Goal: Task Accomplishment & Management: Complete application form

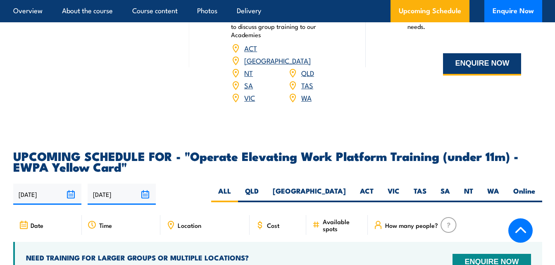
scroll to position [1158, 0]
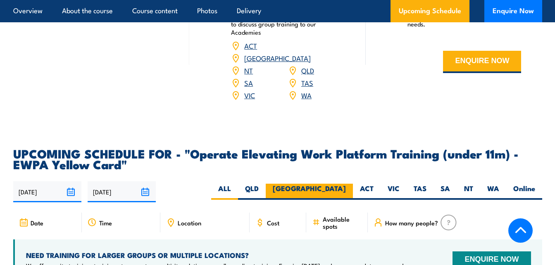
click at [342, 184] on label "[GEOGRAPHIC_DATA]" at bounding box center [309, 192] width 87 height 16
click at [346, 184] on input "[GEOGRAPHIC_DATA]" at bounding box center [348, 186] width 5 height 5
radio input "true"
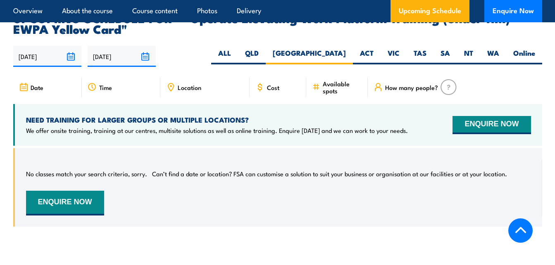
click at [451, 79] on img at bounding box center [449, 87] width 16 height 16
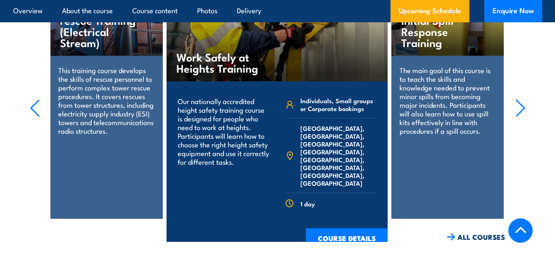
scroll to position [1666, 0]
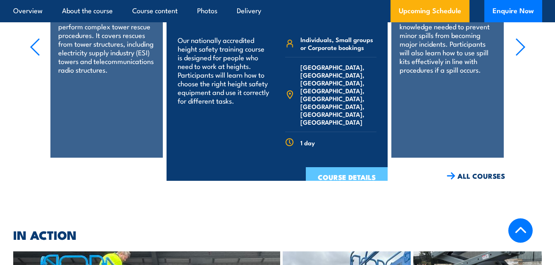
click at [353, 167] on link "COURSE DETAILS" at bounding box center [347, 178] width 82 height 22
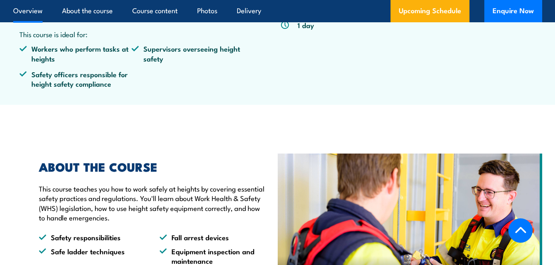
scroll to position [372, 0]
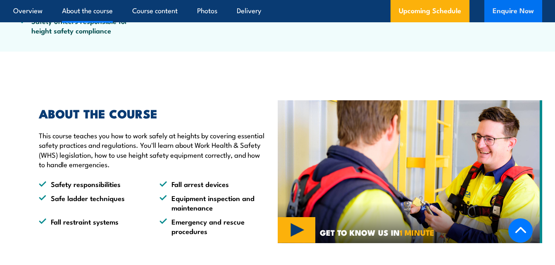
click at [509, 9] on button "Enquire Now" at bounding box center [514, 11] width 58 height 22
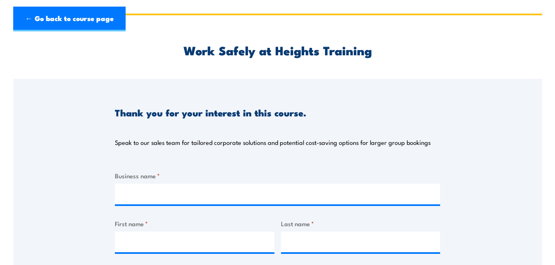
scroll to position [41, 0]
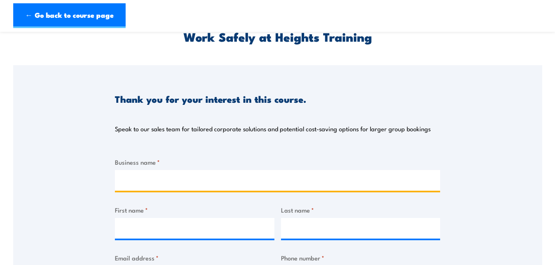
click at [224, 171] on input "Business name *" at bounding box center [277, 180] width 325 height 21
type input "Symtek Pty Ltd"
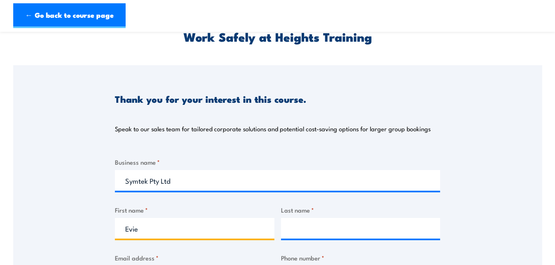
type input "Evie"
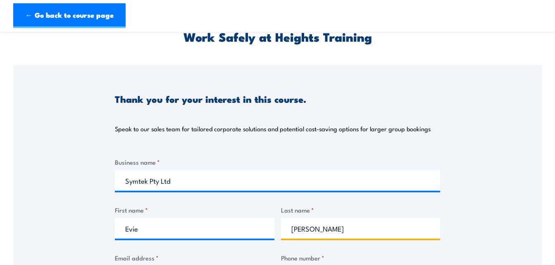
type input "[PERSON_NAME]"
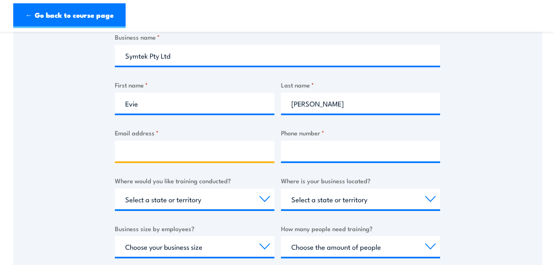
scroll to position [185, 0]
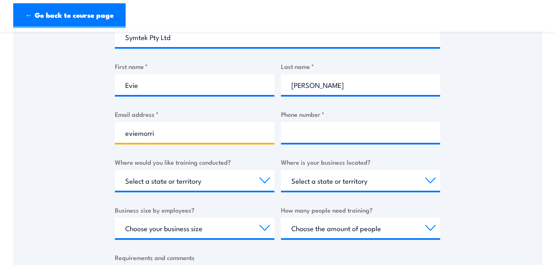
click at [193, 129] on input "eviemorri" at bounding box center [195, 132] width 160 height 21
type input "[EMAIL_ADDRESS][DOMAIN_NAME]"
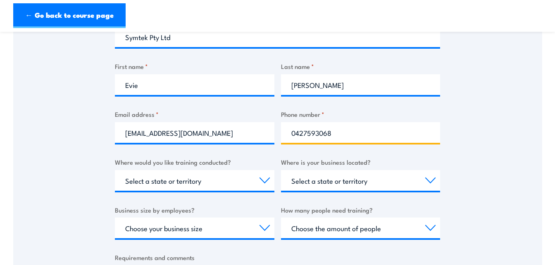
drag, startPoint x: 343, startPoint y: 133, endPoint x: 218, endPoint y: 150, distance: 125.7
click at [218, 150] on div "Business name * Symtek Pty Ltd First name * [PERSON_NAME] Last name * [PERSON_N…" at bounding box center [277, 169] width 325 height 311
type input "0429090939"
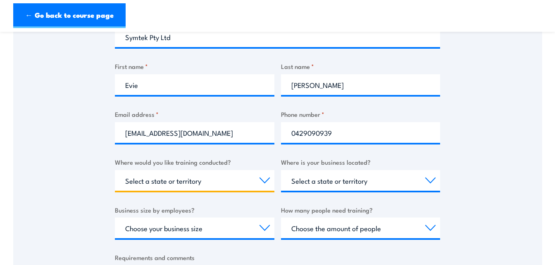
click at [222, 173] on select "Select a state or territory Nationally - multiple locations [GEOGRAPHIC_DATA] […" at bounding box center [195, 180] width 160 height 21
select select "[GEOGRAPHIC_DATA]"
click at [115, 170] on select "Select a state or territory Nationally - multiple locations [GEOGRAPHIC_DATA] […" at bounding box center [195, 180] width 160 height 21
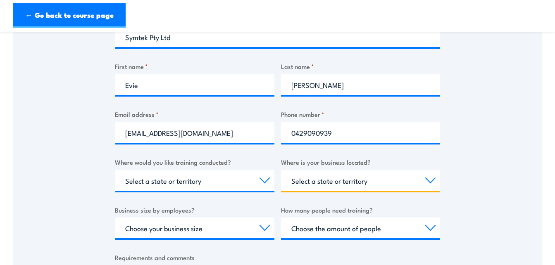
click at [380, 187] on select "Select a state or territory [GEOGRAPHIC_DATA] [GEOGRAPHIC_DATA] [GEOGRAPHIC_DAT…" at bounding box center [361, 180] width 160 height 21
select select "[GEOGRAPHIC_DATA]"
click at [281, 170] on select "Select a state or territory [GEOGRAPHIC_DATA] [GEOGRAPHIC_DATA] [GEOGRAPHIC_DAT…" at bounding box center [361, 180] width 160 height 21
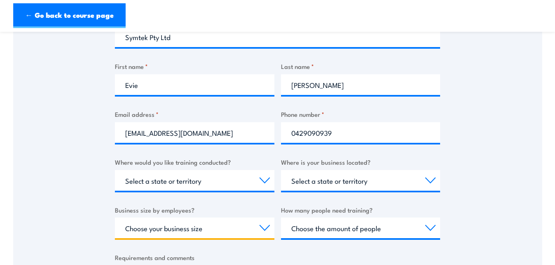
click at [199, 230] on select "Choose your business size 1 to 19 20 to 199 200+" at bounding box center [195, 228] width 160 height 21
select select "1 to 19"
click at [115, 218] on select "Choose your business size 1 to 19 20 to 199 200+" at bounding box center [195, 228] width 160 height 21
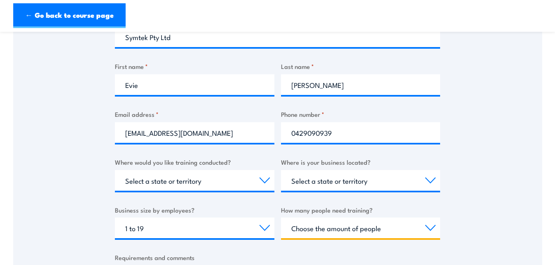
click at [385, 224] on select "Choose the amount of people 1 to 4 5 to 19 20+" at bounding box center [361, 228] width 160 height 21
select select "5 to 19"
click at [281, 218] on select "Choose the amount of people 1 to 4 5 to 19 20+" at bounding box center [361, 228] width 160 height 21
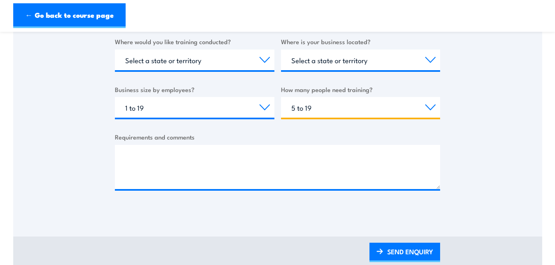
scroll to position [309, 0]
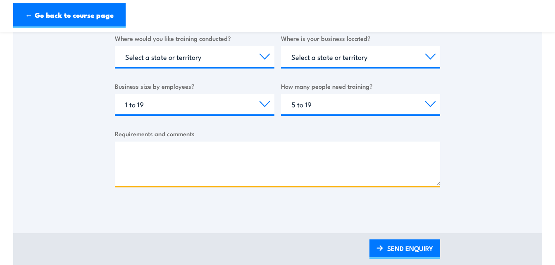
click at [206, 144] on textarea "Requirements and comments" at bounding box center [277, 164] width 325 height 44
type textarea "Have 5 Em"
